Goal: Use online tool/utility: Utilize a website feature to perform a specific function

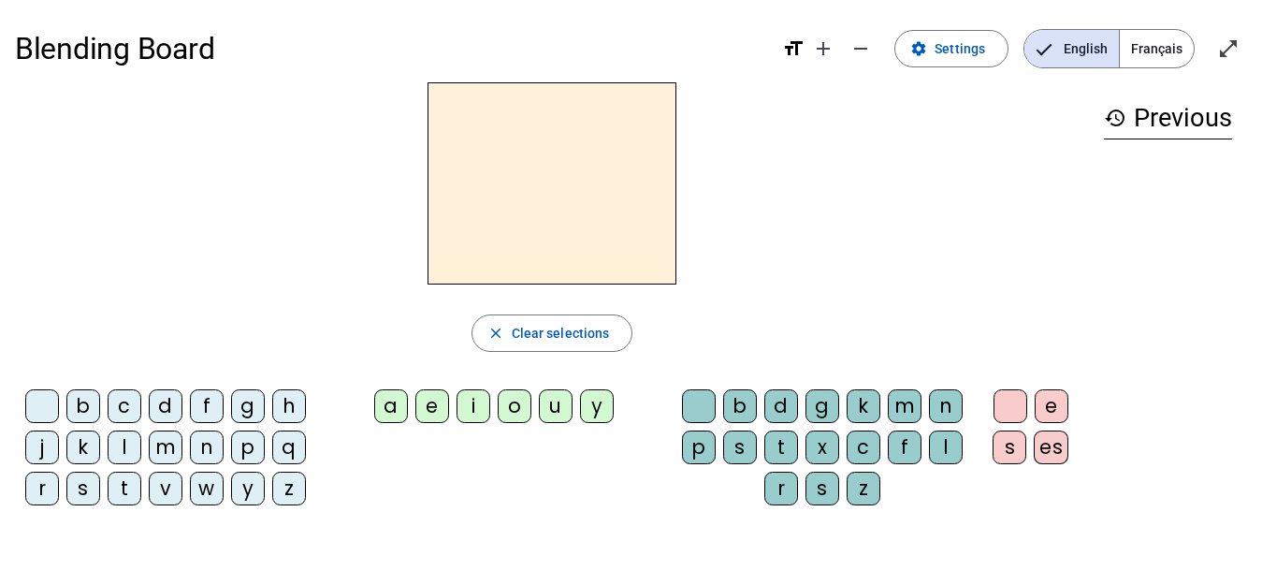
click at [1158, 49] on span "Français" at bounding box center [1157, 48] width 74 height 37
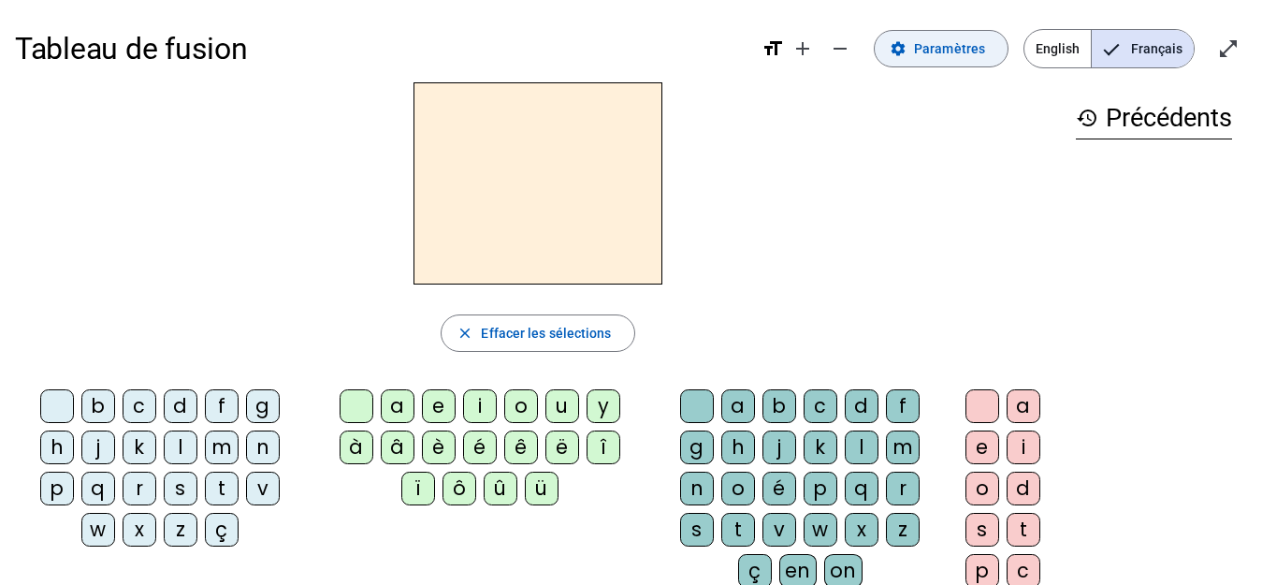
click at [949, 51] on span "Paramètres" at bounding box center [949, 48] width 71 height 22
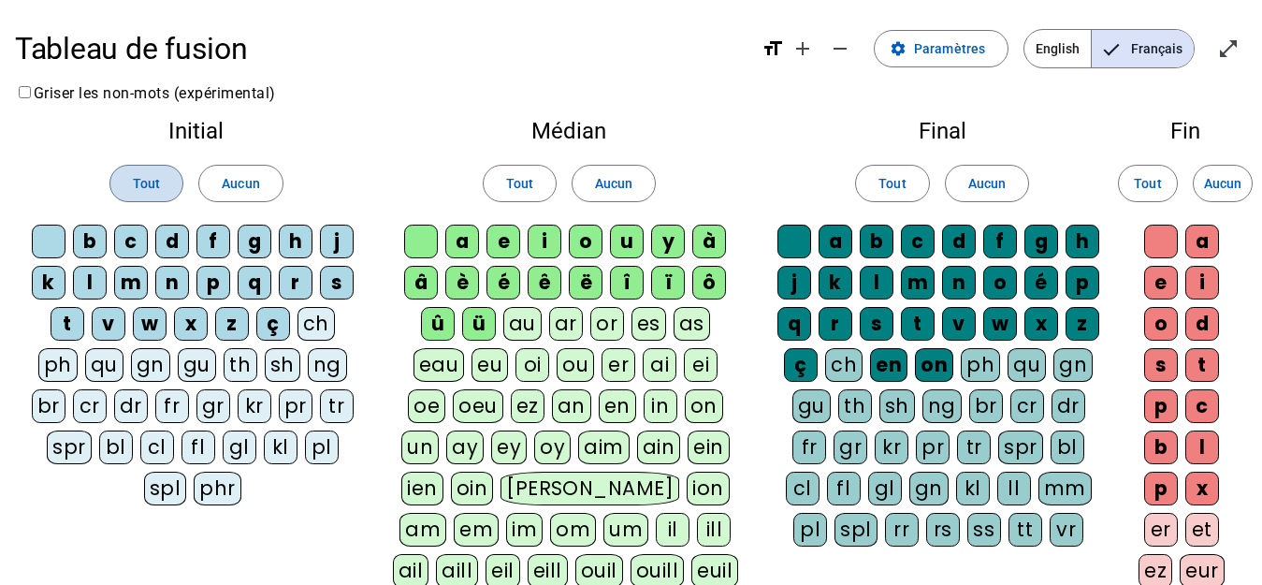
click at [124, 182] on span at bounding box center [146, 183] width 72 height 45
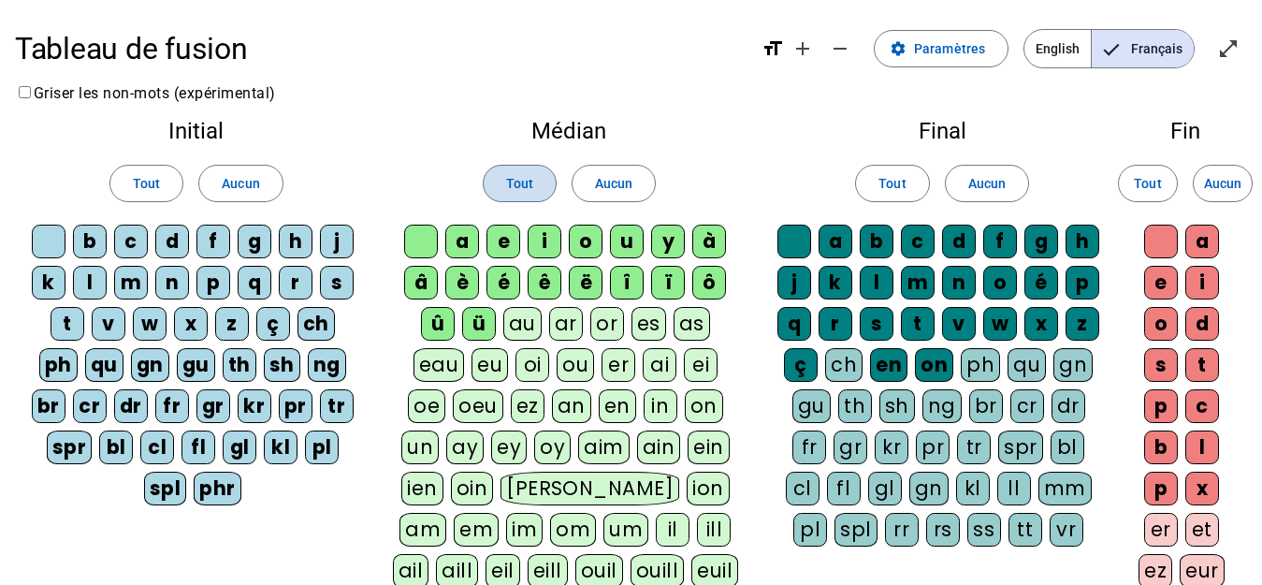
click at [517, 186] on span "Tout" at bounding box center [519, 183] width 27 height 22
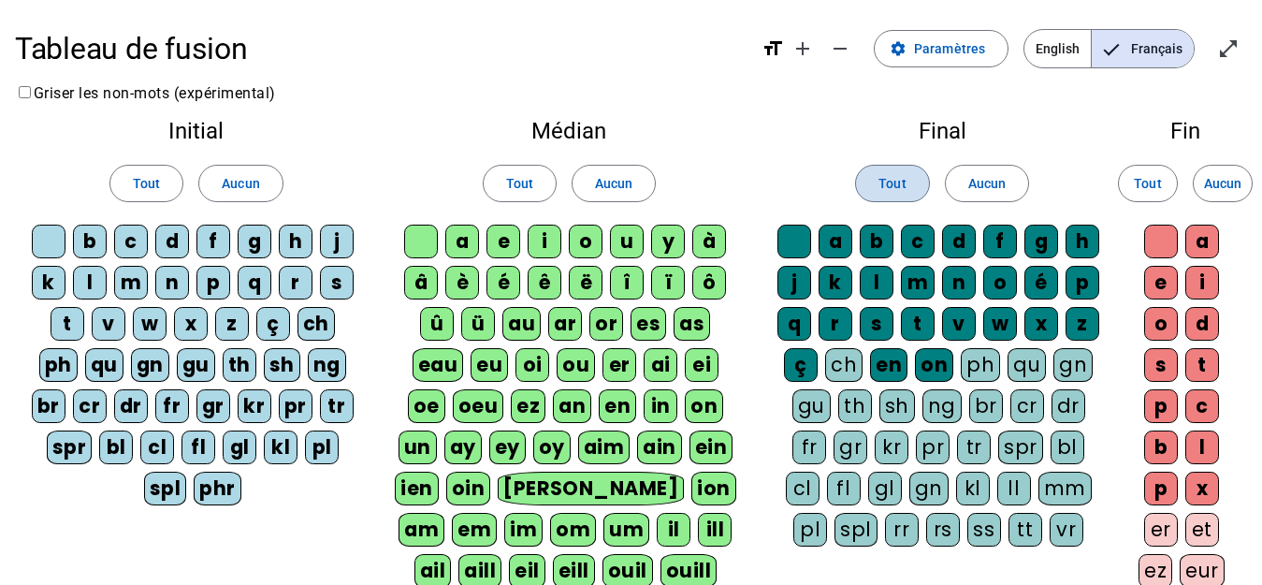
click at [881, 182] on span "Tout" at bounding box center [892, 183] width 27 height 22
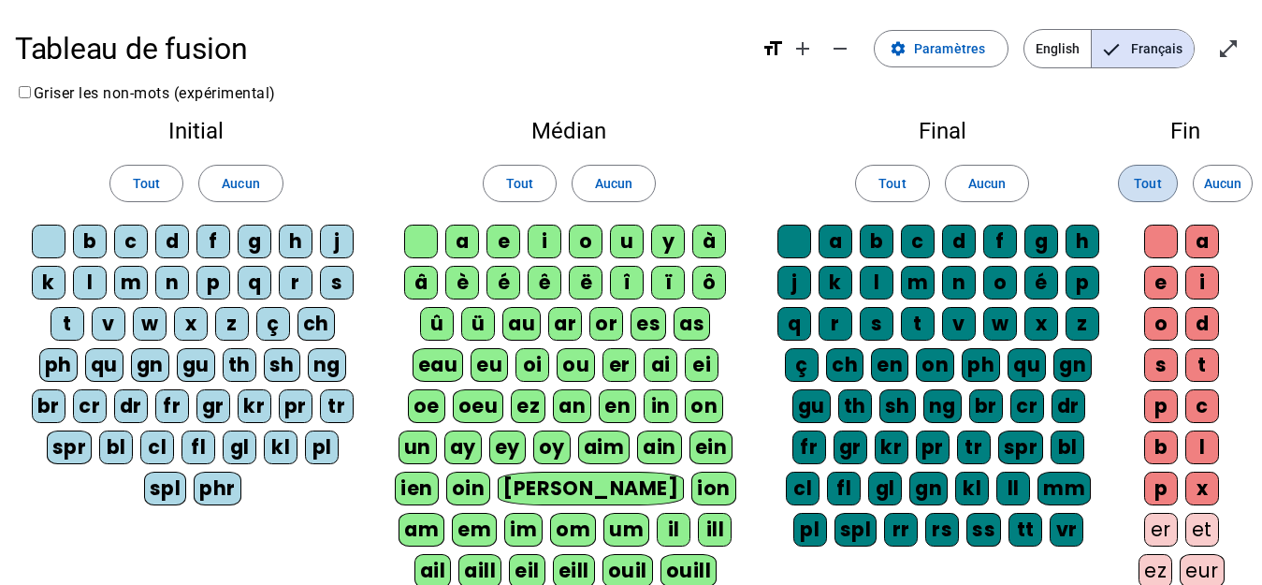
click at [1148, 182] on span "Tout" at bounding box center [1147, 183] width 27 height 22
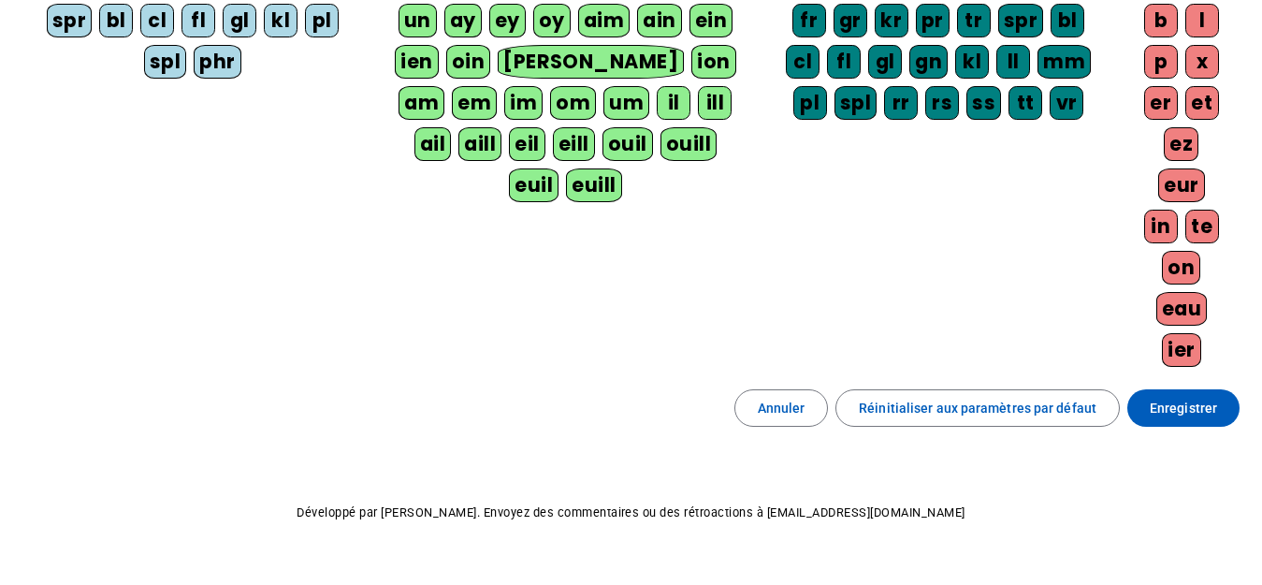
scroll to position [465, 0]
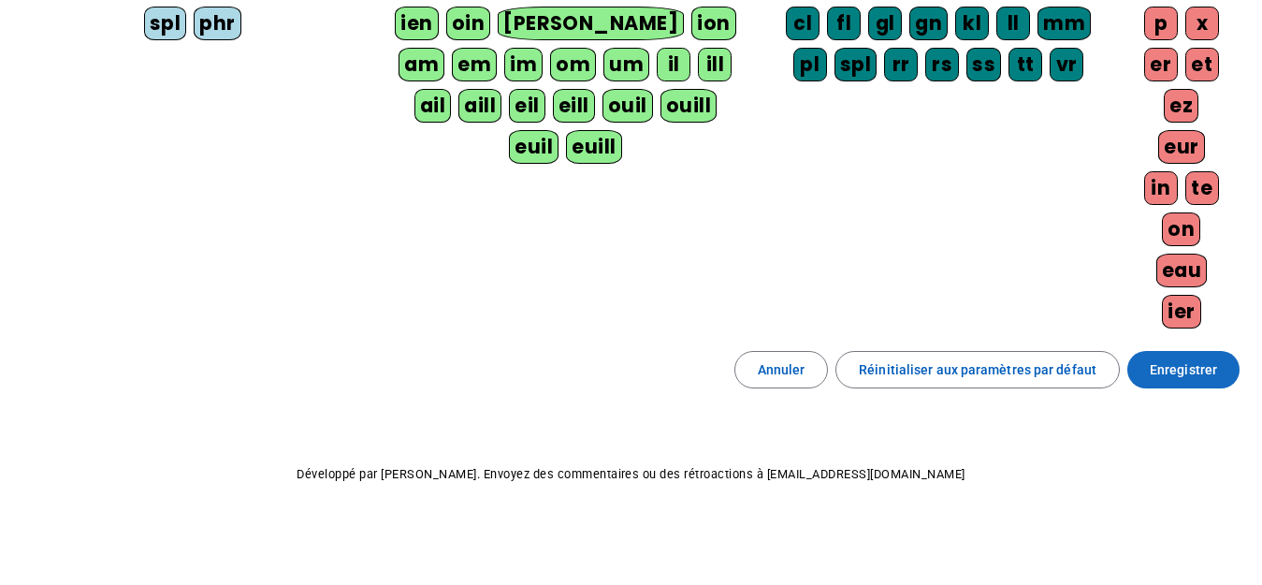
click at [1181, 367] on span "Enregistrer" at bounding box center [1183, 369] width 67 height 22
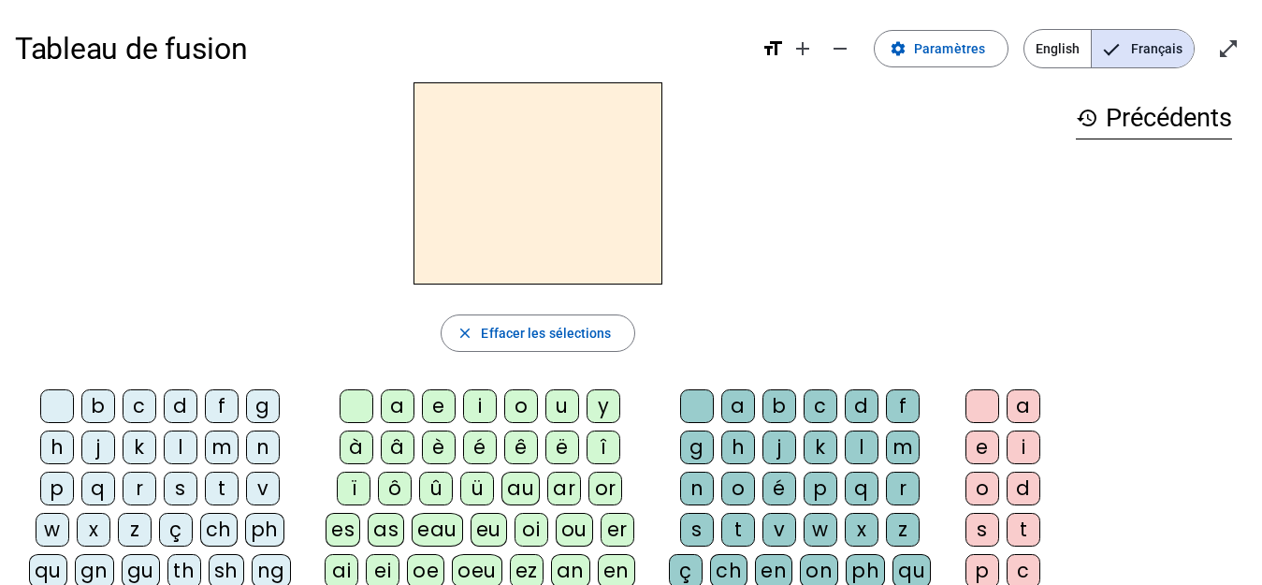
click at [224, 492] on div "t" at bounding box center [222, 489] width 34 height 34
click at [440, 412] on div "e" at bounding box center [439, 406] width 34 height 34
click at [176, 410] on div "d" at bounding box center [181, 406] width 34 height 34
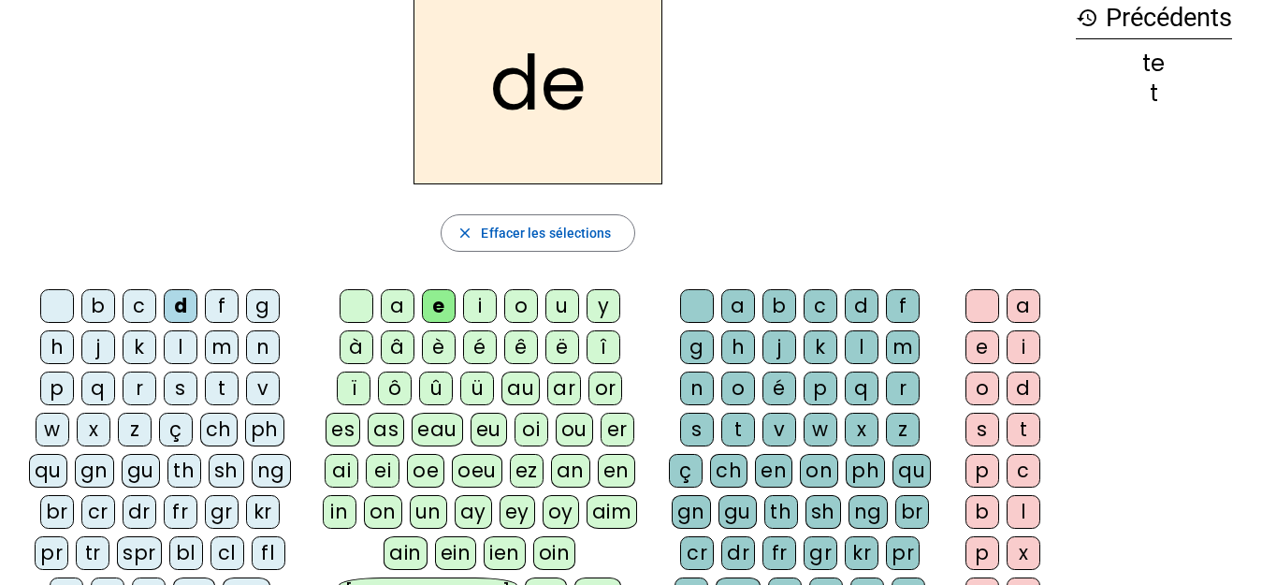
scroll to position [187, 0]
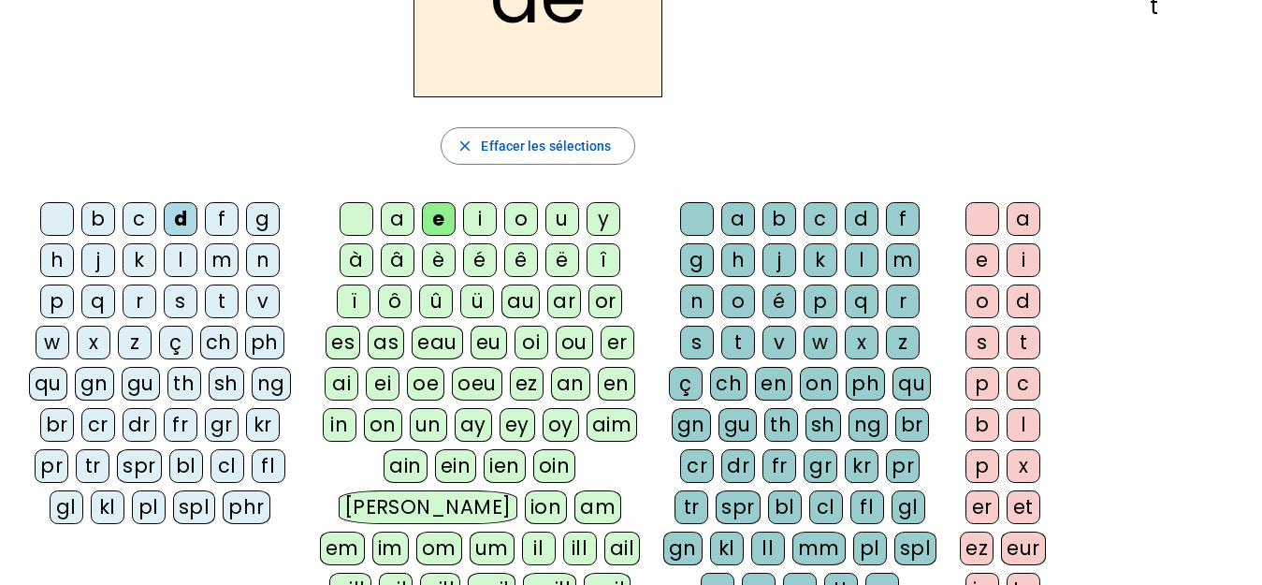
click at [223, 259] on div "m" at bounding box center [222, 260] width 34 height 34
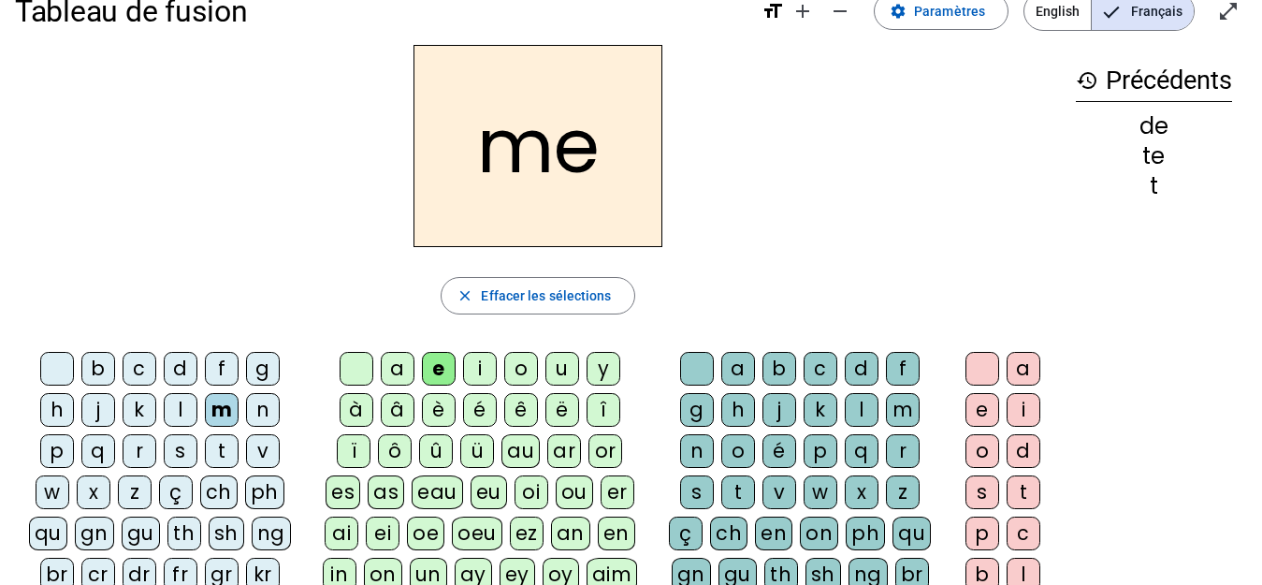
scroll to position [94, 0]
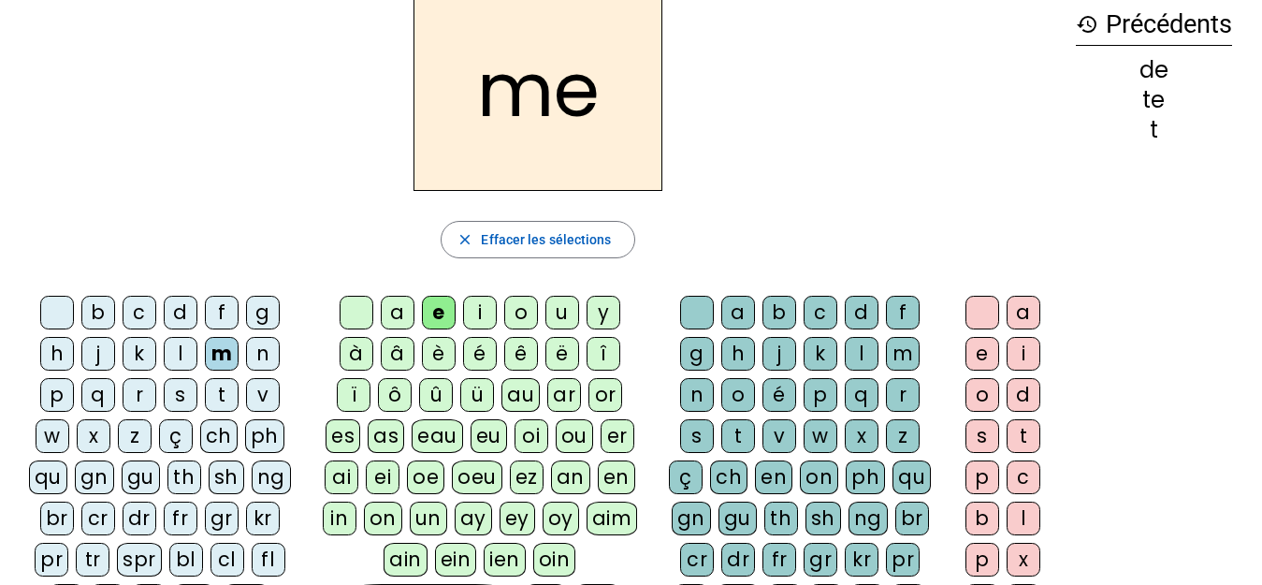
click at [398, 314] on div "a" at bounding box center [398, 313] width 34 height 34
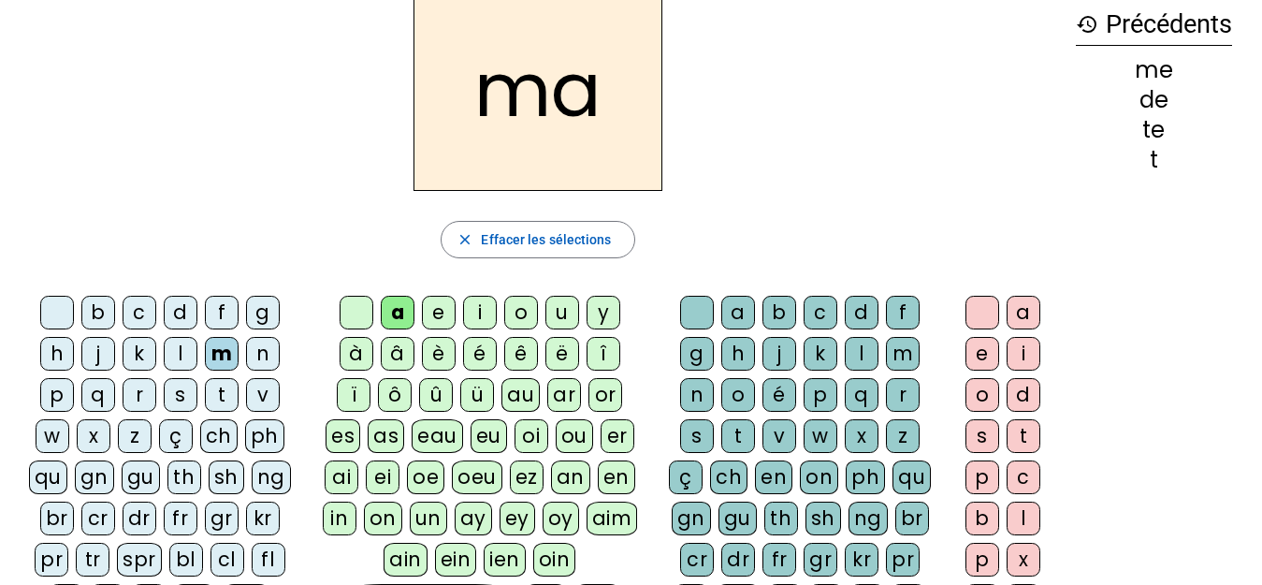
click at [867, 354] on div "l" at bounding box center [862, 354] width 34 height 34
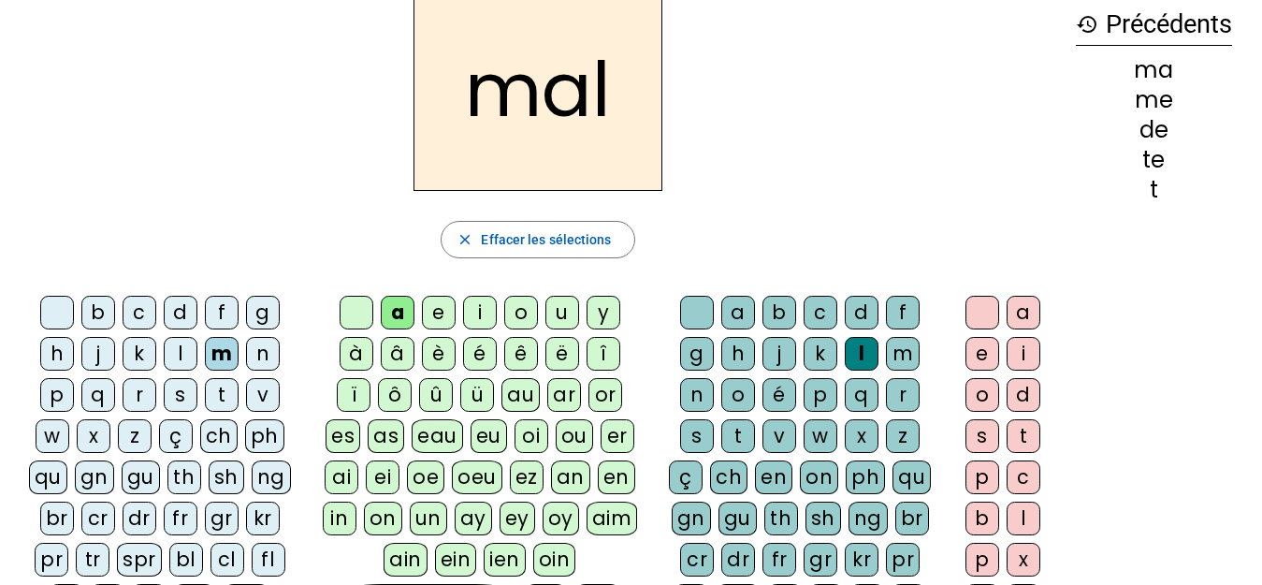
click at [474, 312] on div "i" at bounding box center [480, 313] width 34 height 34
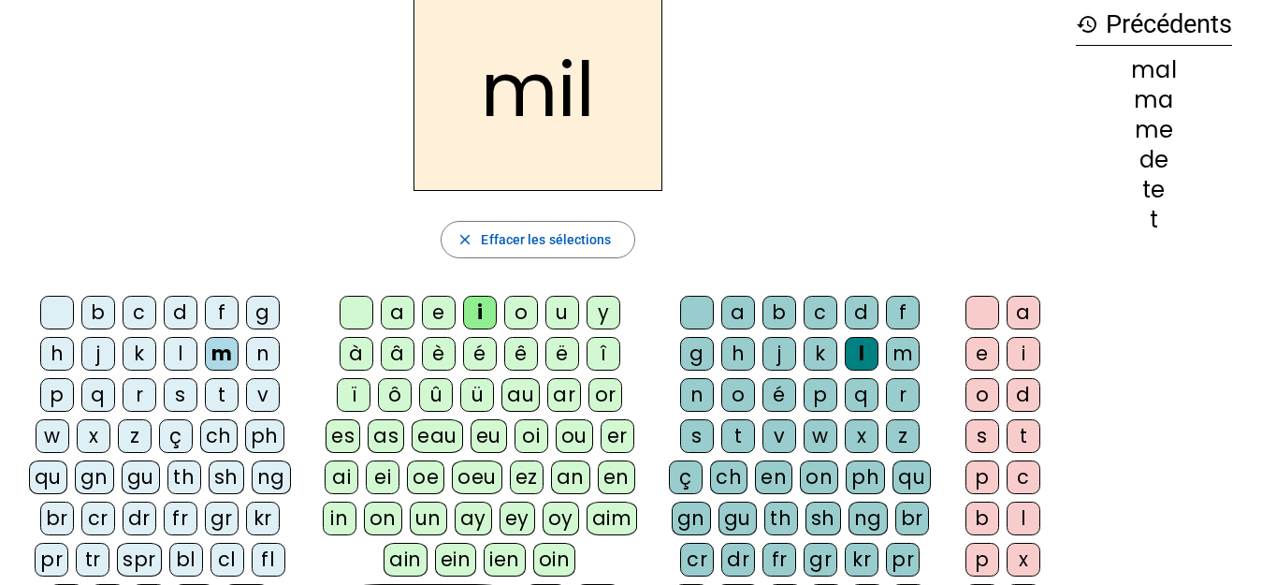
click at [561, 314] on div "u" at bounding box center [563, 313] width 34 height 34
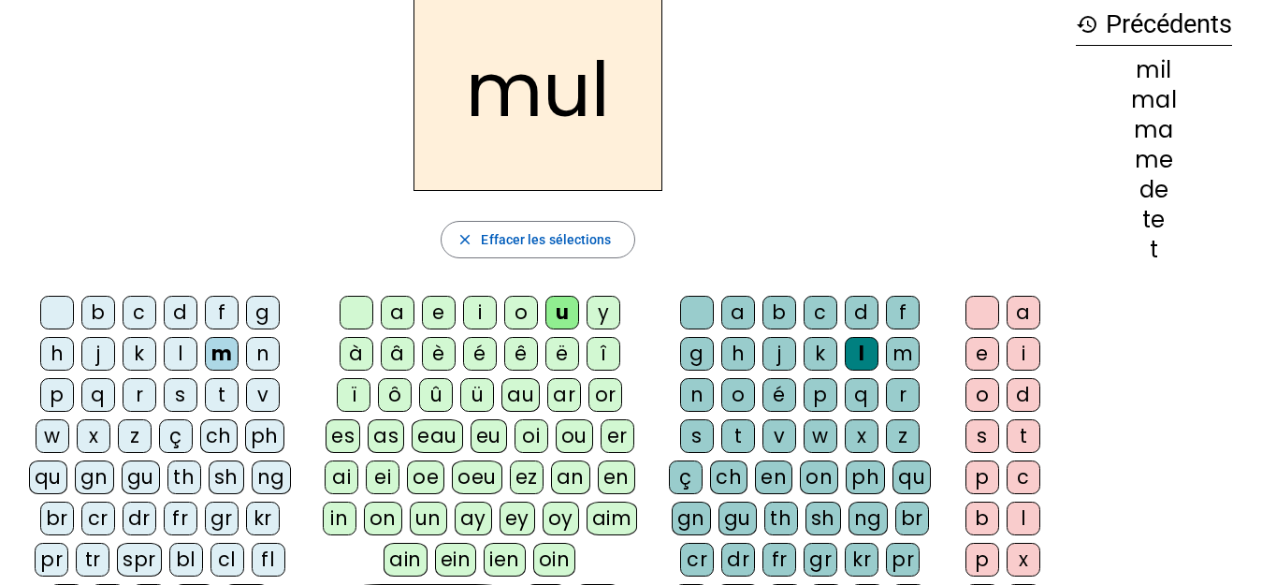
click at [519, 318] on div "o" at bounding box center [521, 313] width 34 height 34
click at [268, 347] on div "n" at bounding box center [263, 354] width 34 height 34
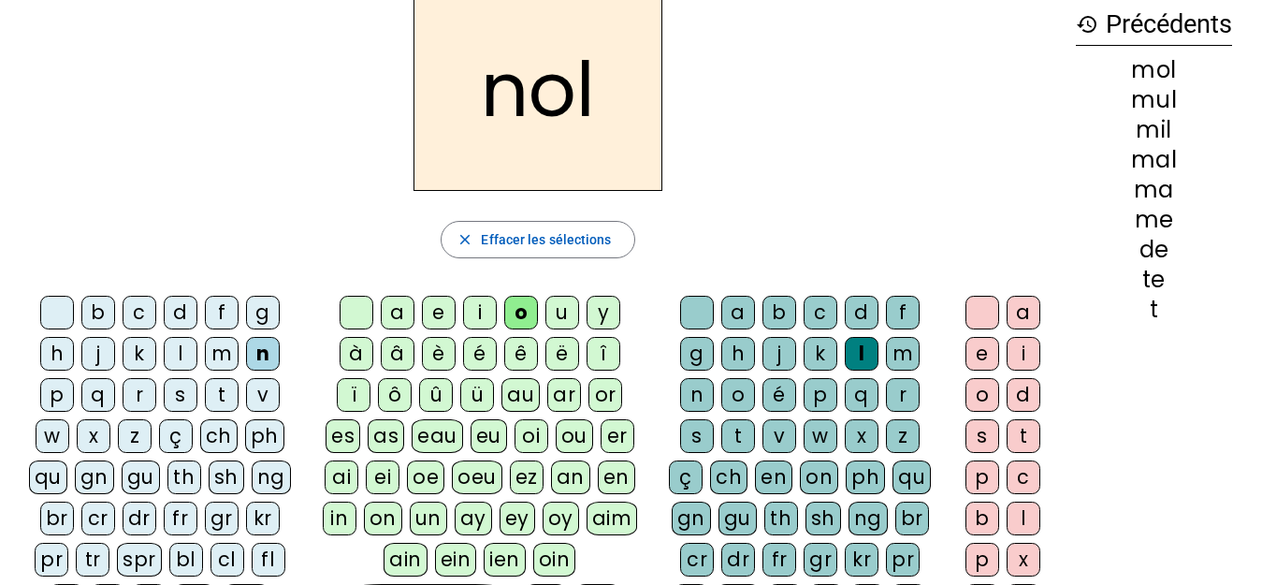
click at [181, 397] on div "s" at bounding box center [181, 395] width 34 height 34
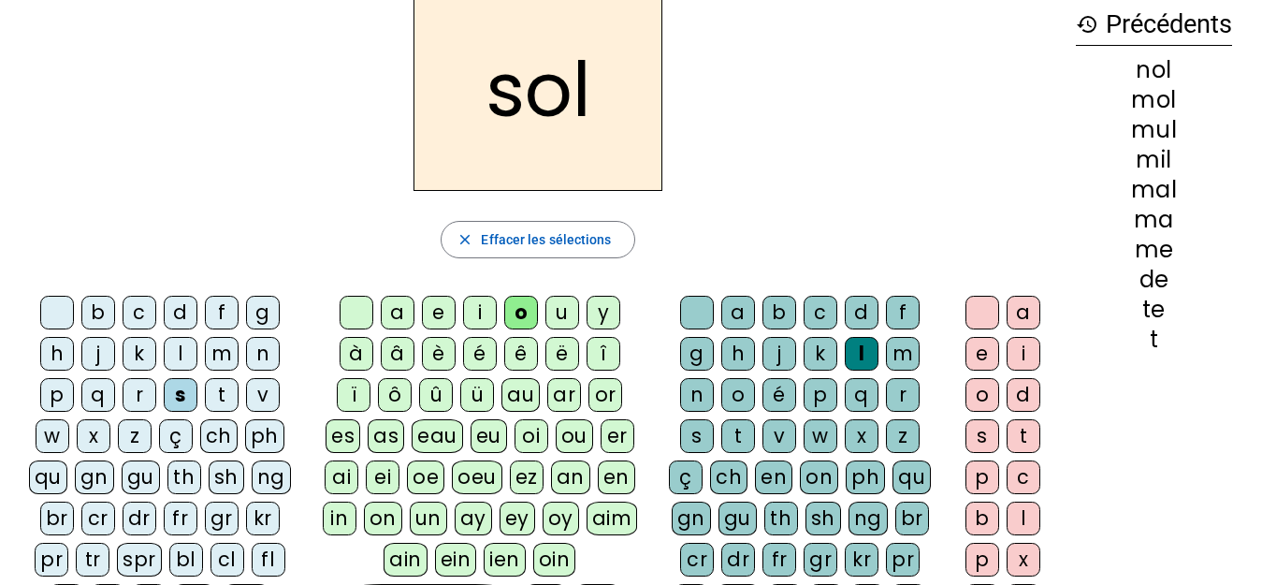
click at [91, 314] on div "b" at bounding box center [98, 313] width 34 height 34
